Goal: Check status: Check status

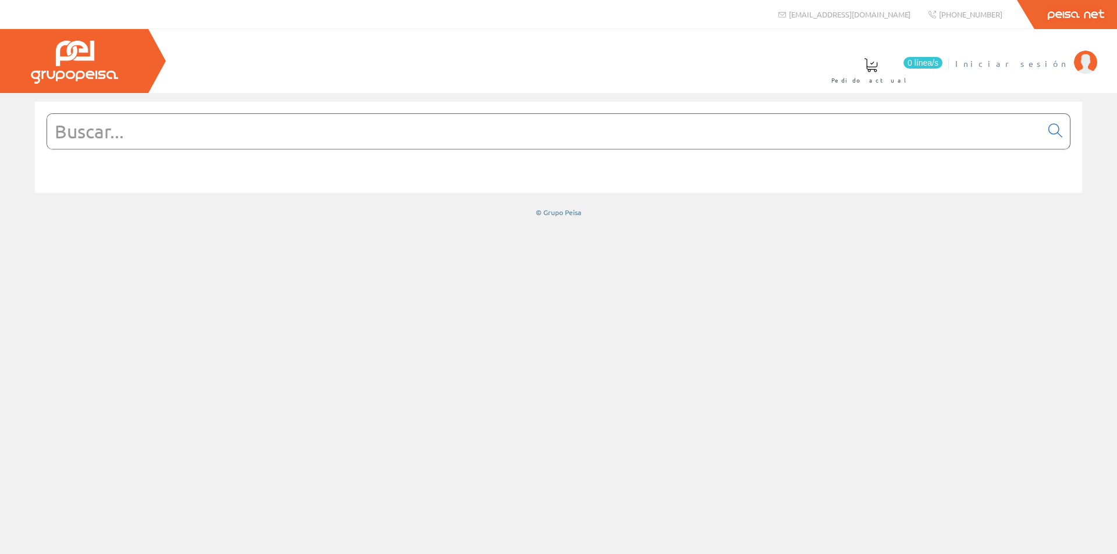
click at [1050, 65] on span "Iniciar sesión" at bounding box center [1011, 64] width 113 height 12
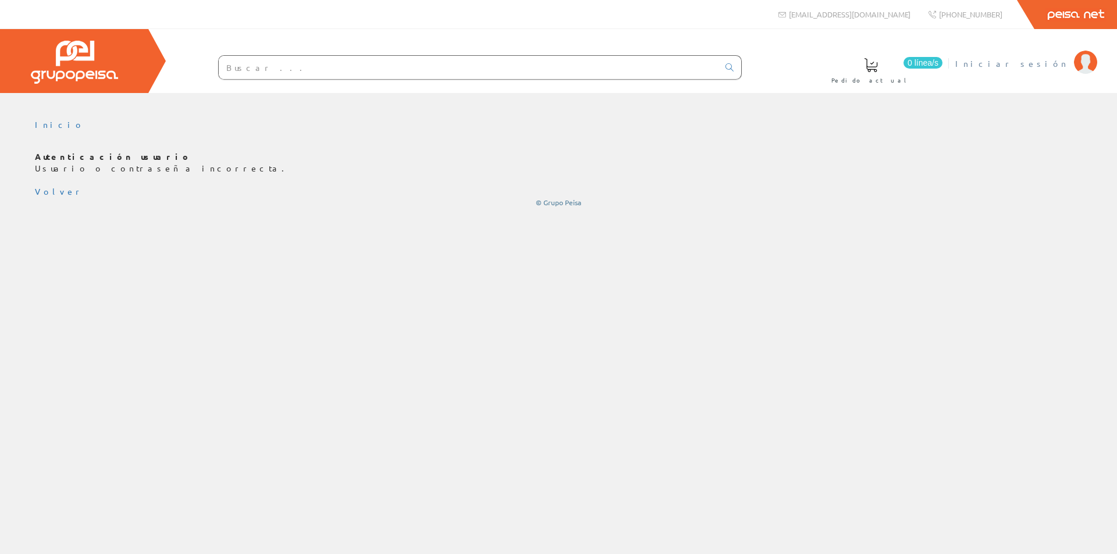
click at [1050, 59] on span "Iniciar sesión" at bounding box center [1011, 64] width 113 height 12
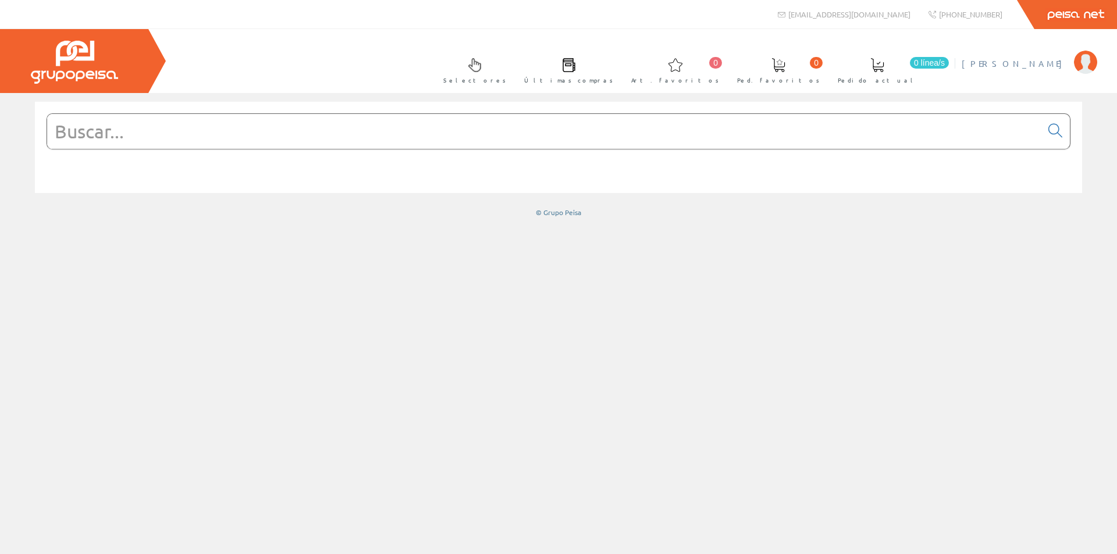
click at [972, 61] on span "Juan Carlos Cámara Colmenar" at bounding box center [1015, 64] width 106 height 12
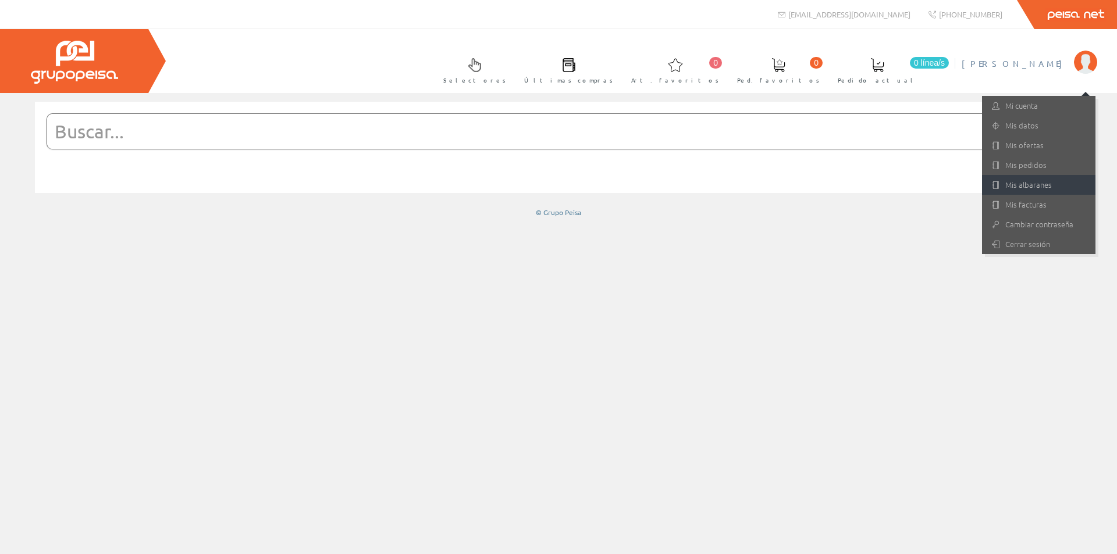
click at [1018, 180] on link "Mis albaranes" at bounding box center [1038, 185] width 113 height 20
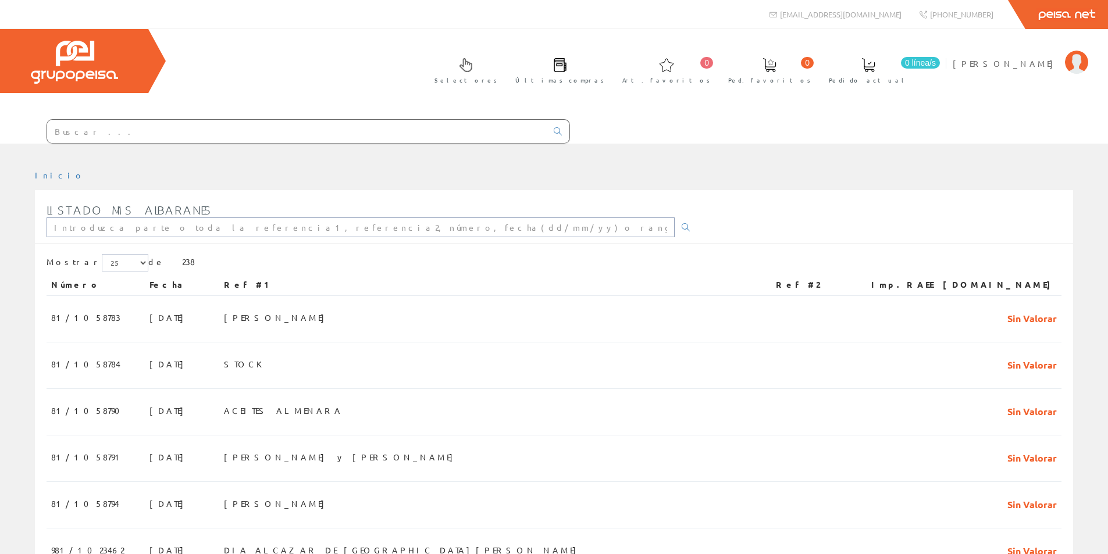
click at [125, 225] on input "text" at bounding box center [361, 228] width 628 height 20
type input "max"
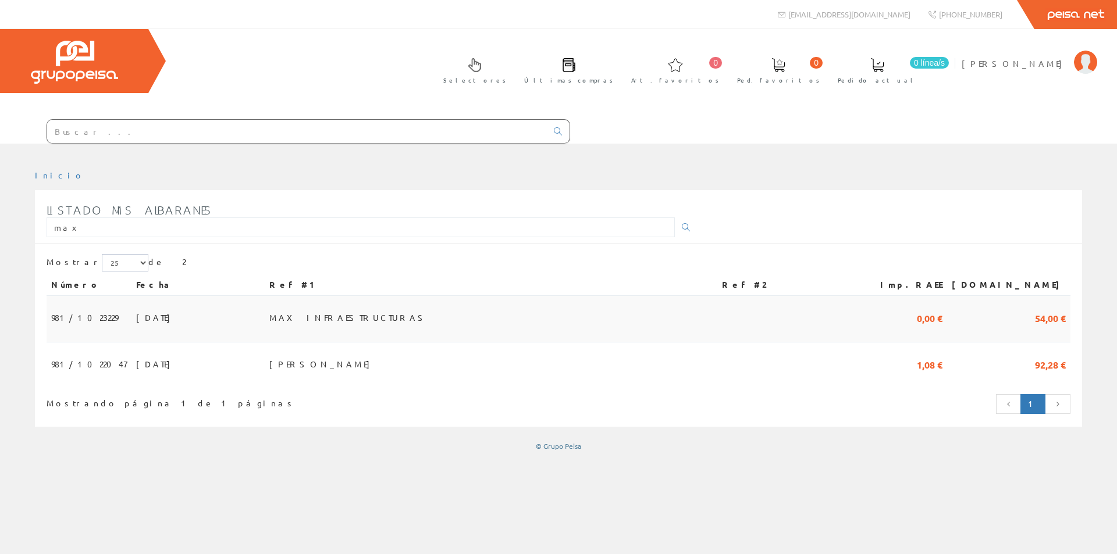
click at [141, 315] on span "[DATE]" at bounding box center [156, 318] width 40 height 20
